Goal: Information Seeking & Learning: Learn about a topic

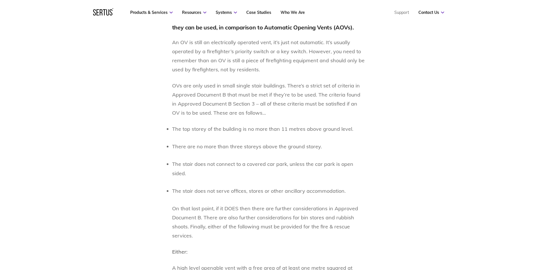
scroll to position [396, 0]
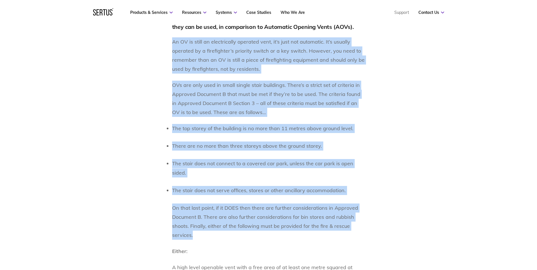
drag, startPoint x: 172, startPoint y: 42, endPoint x: 352, endPoint y: 233, distance: 262.7
click at [352, 233] on div "Welcome back to another blog from [PERSON_NAME]. In this edition we’re going to…" at bounding box center [268, 196] width 193 height 390
copy div "Lo IP do sitam co adipiscingel seddoeiu temp, in’u labo etd magnaaliq. En’a min…"
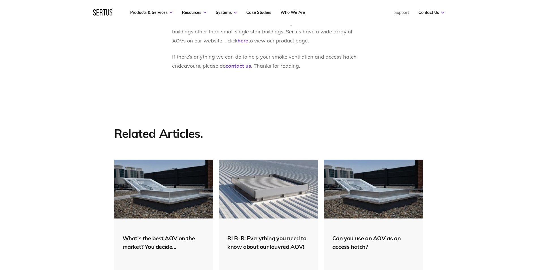
scroll to position [623, 0]
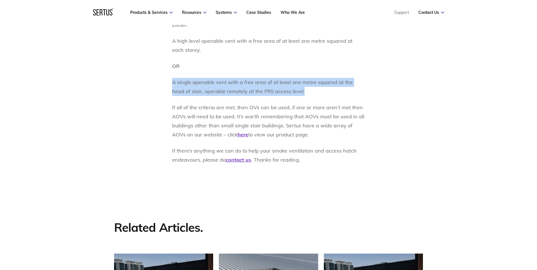
drag, startPoint x: 172, startPoint y: 80, endPoint x: 297, endPoint y: 94, distance: 125.6
click at [297, 94] on p "A single openable vent with a free area of at least one metre squared at the he…" at bounding box center [268, 87] width 193 height 18
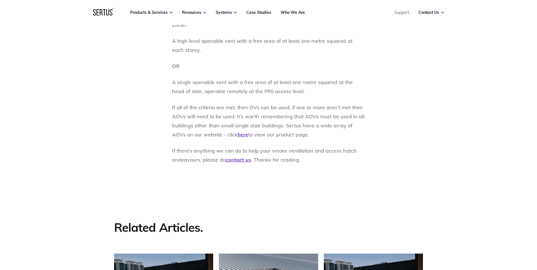
drag, startPoint x: 297, startPoint y: 94, endPoint x: 268, endPoint y: 69, distance: 38.4
click at [270, 69] on p "OR" at bounding box center [268, 66] width 193 height 9
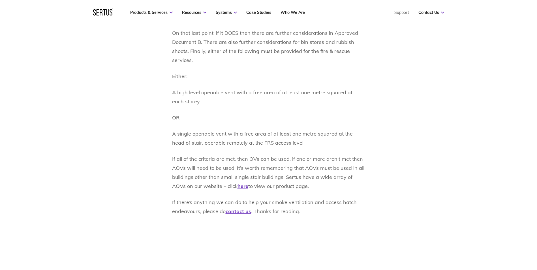
scroll to position [595, 0]
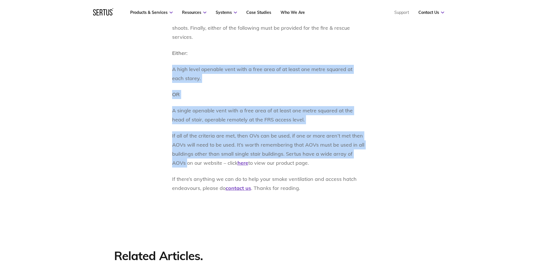
drag, startPoint x: 172, startPoint y: 69, endPoint x: 170, endPoint y: 163, distance: 94.9
copy div "A high level openable vent with a free area of at least one metre squared at ea…"
